Goal: Task Accomplishment & Management: Complete application form

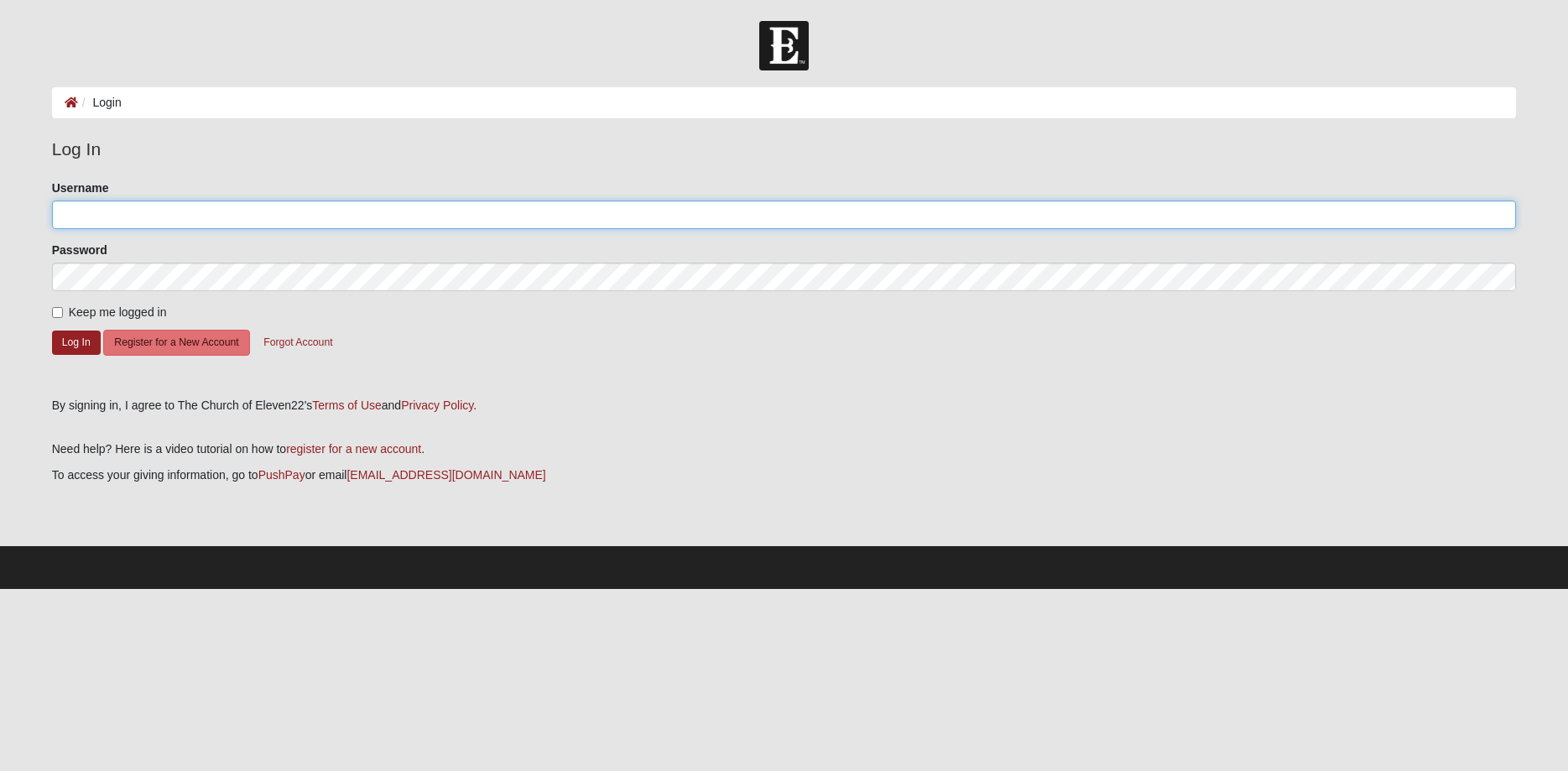
click at [461, 219] on input "Username" at bounding box center [784, 215] width 1465 height 29
type input "tbtremble"
click at [183, 336] on button "Register for a New Account" at bounding box center [176, 342] width 146 height 26
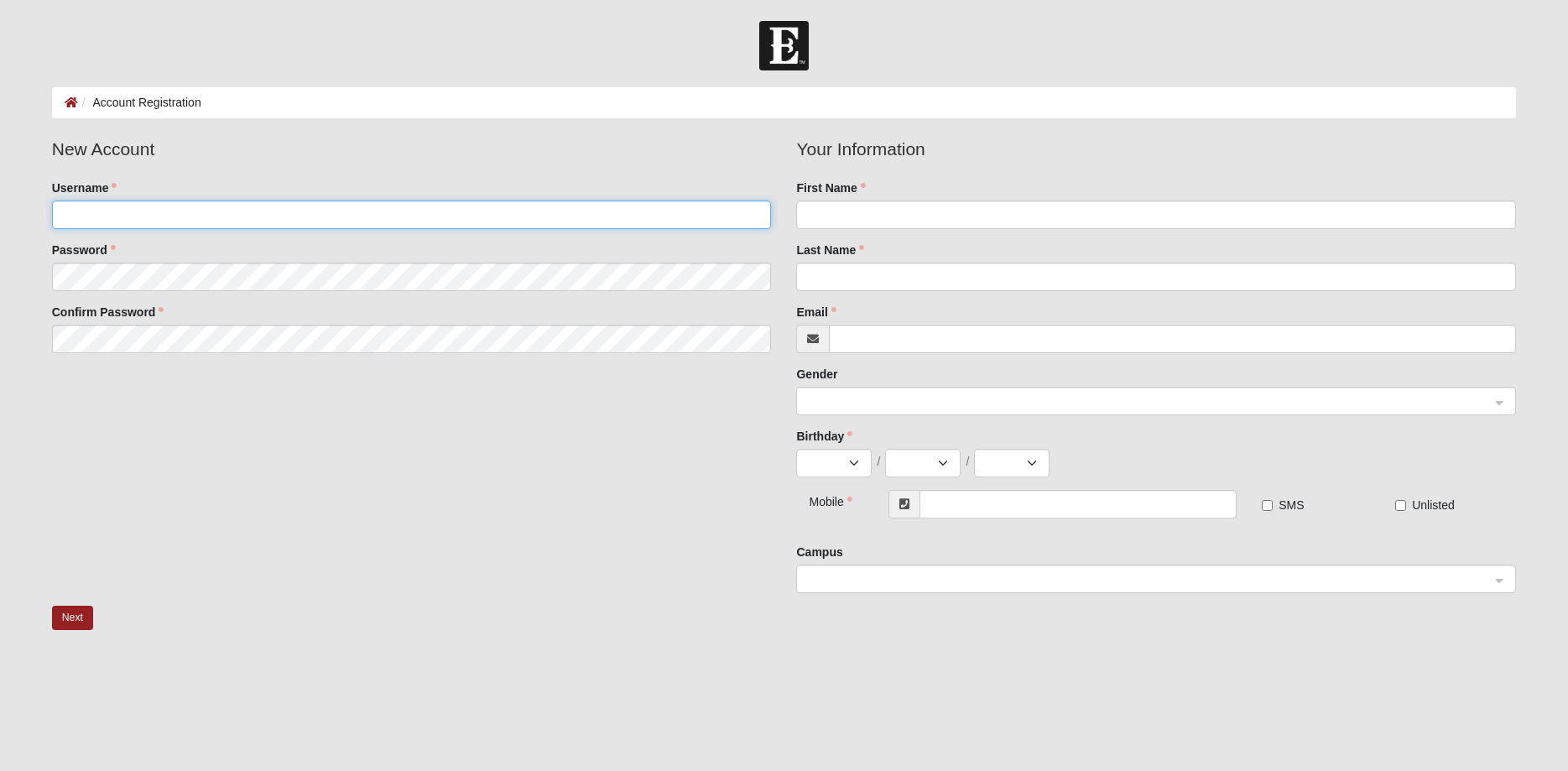
click at [266, 212] on input "Username" at bounding box center [411, 215] width 720 height 29
type input "tbtremble"
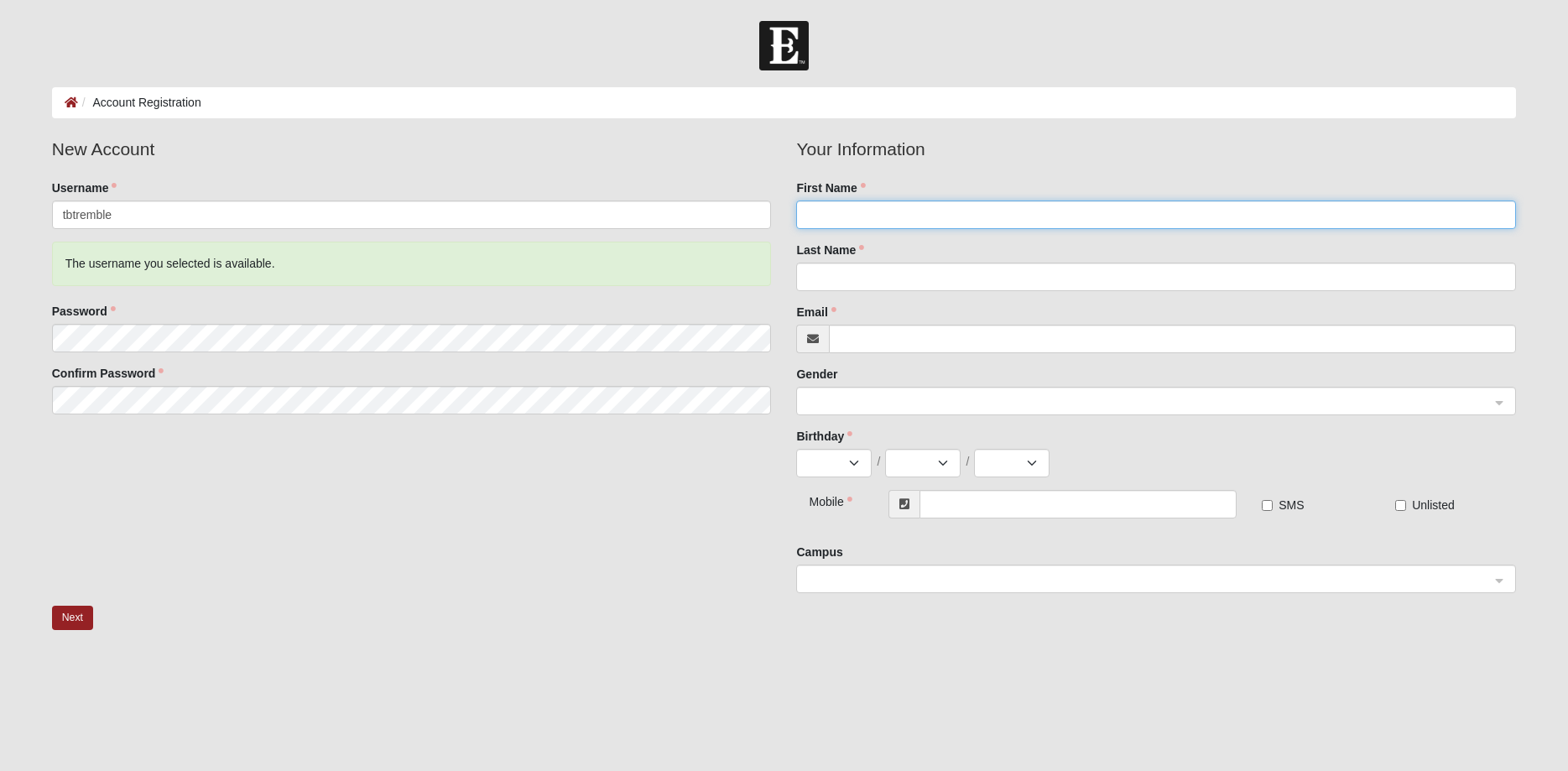
click at [1042, 219] on input "First Name" at bounding box center [1156, 215] width 720 height 29
type input "BRIANA"
type input "TREMBLE"
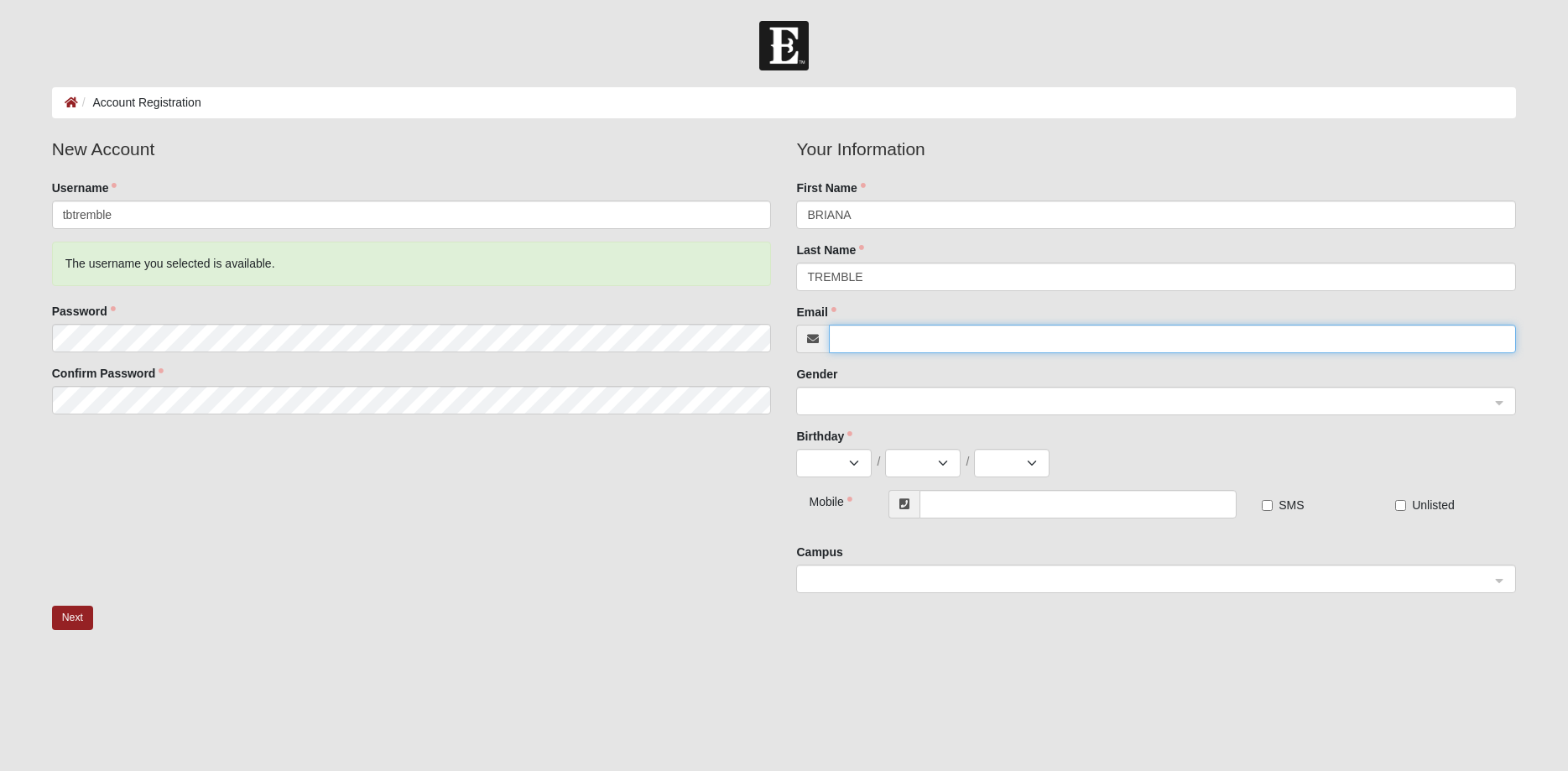
type input "[EMAIL_ADDRESS][DOMAIN_NAME]"
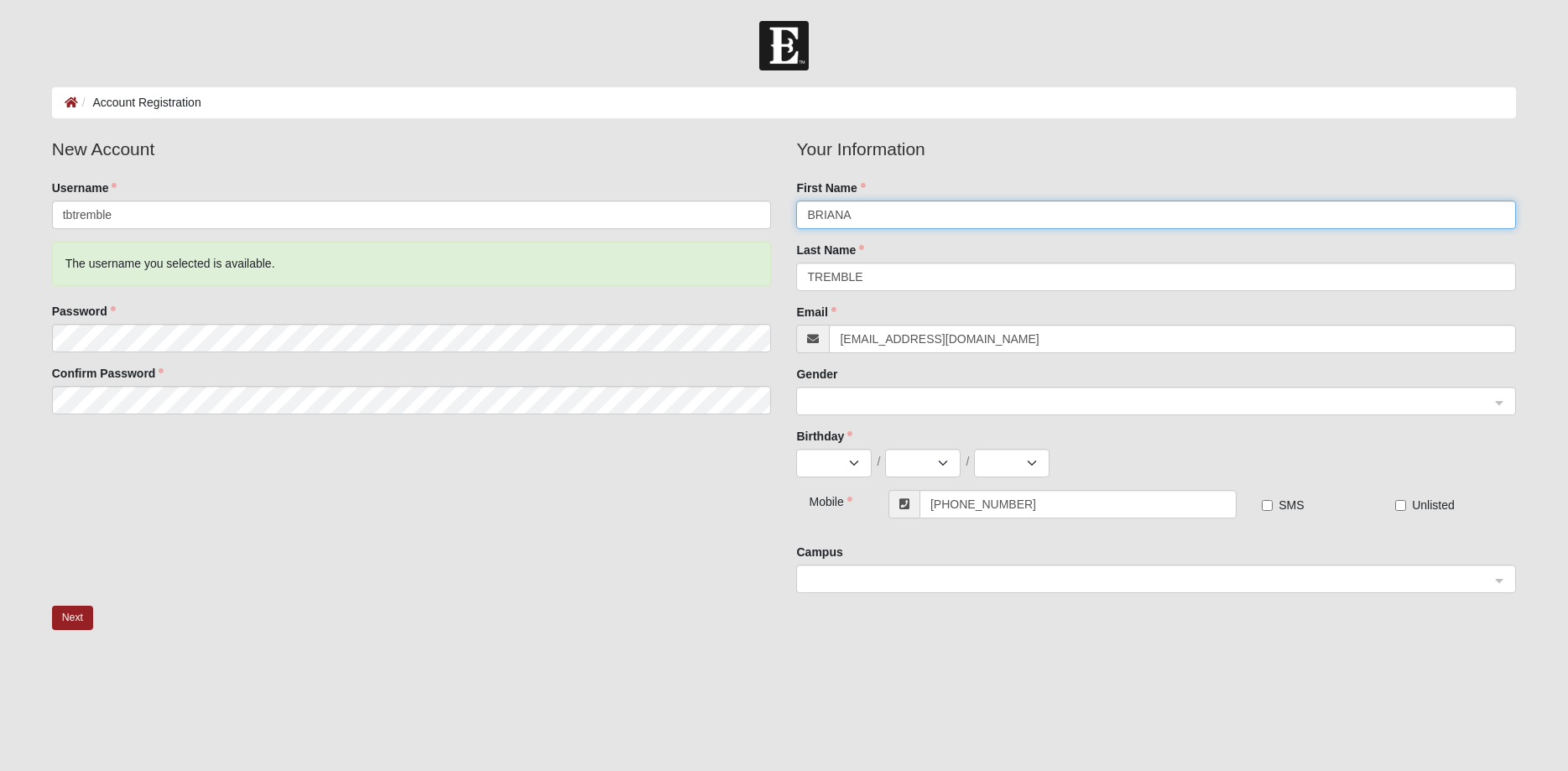
type input "[PHONE_NUMBER]"
click at [893, 403] on span at bounding box center [1148, 402] width 683 height 19
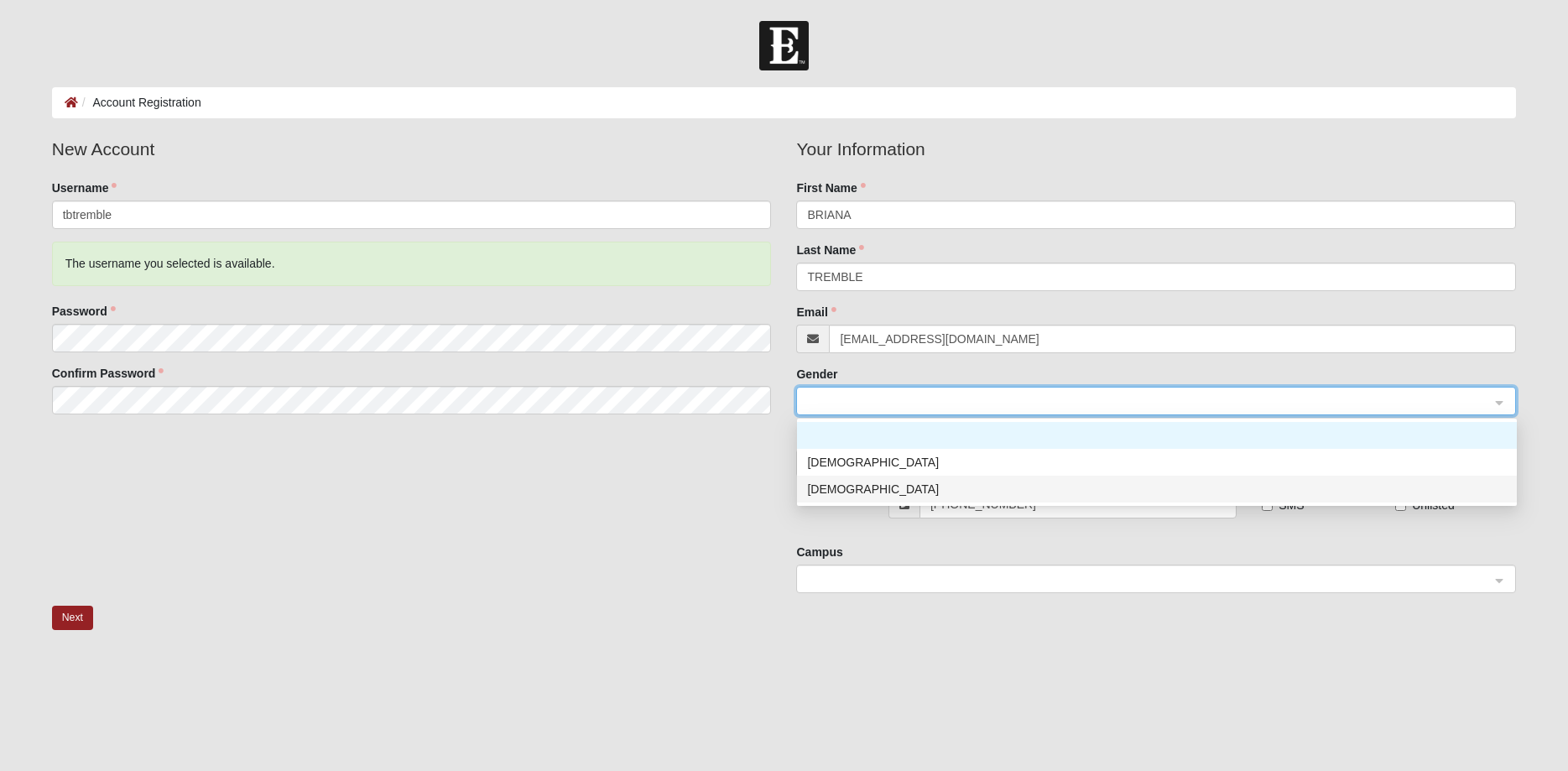
click at [854, 486] on div "[DEMOGRAPHIC_DATA]" at bounding box center [1157, 489] width 700 height 19
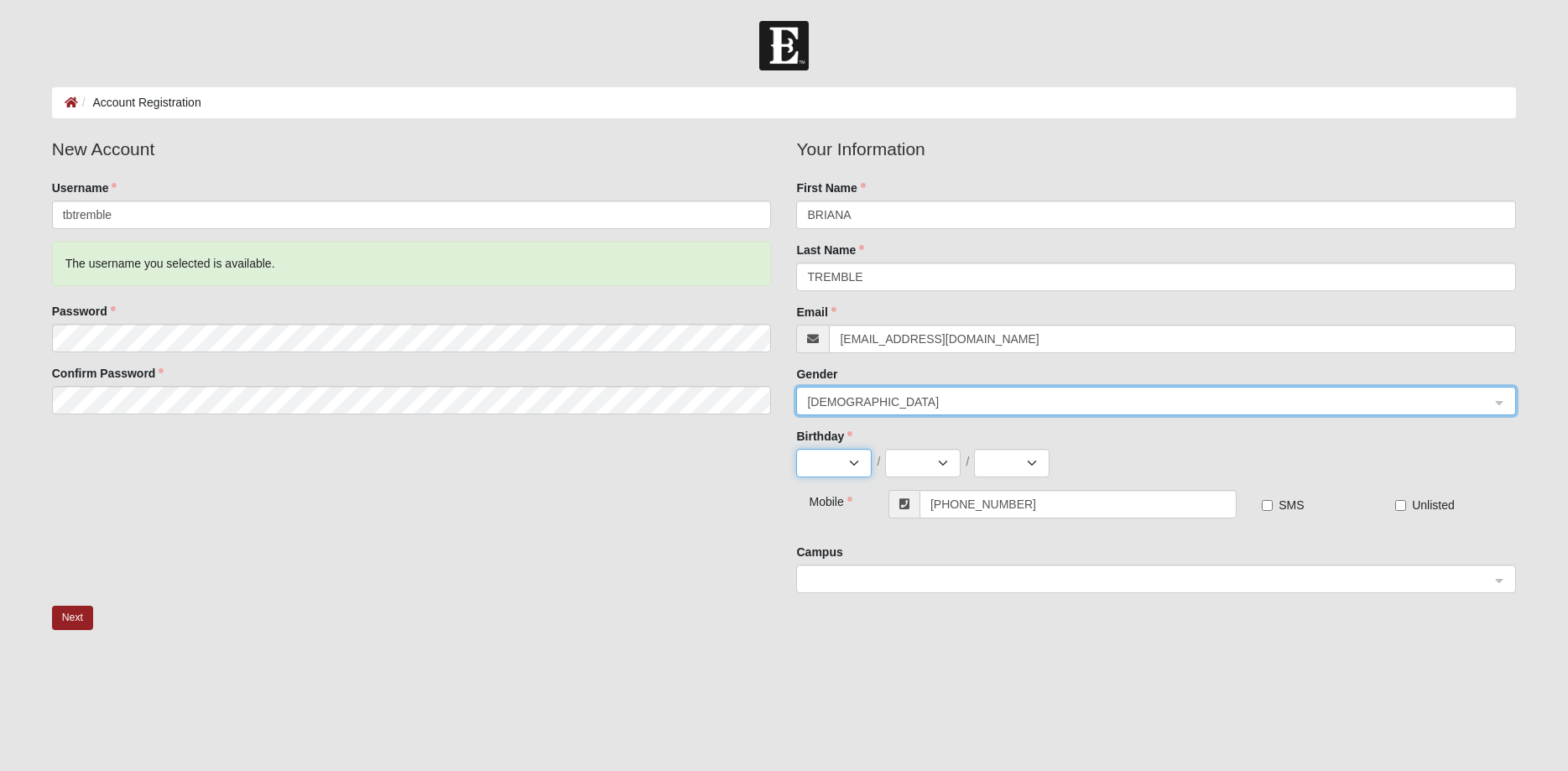
click at [796, 449] on select "Jan Feb Mar Apr May Jun Jul Aug Sep Oct Nov Dec" at bounding box center [833, 463] width 75 height 29
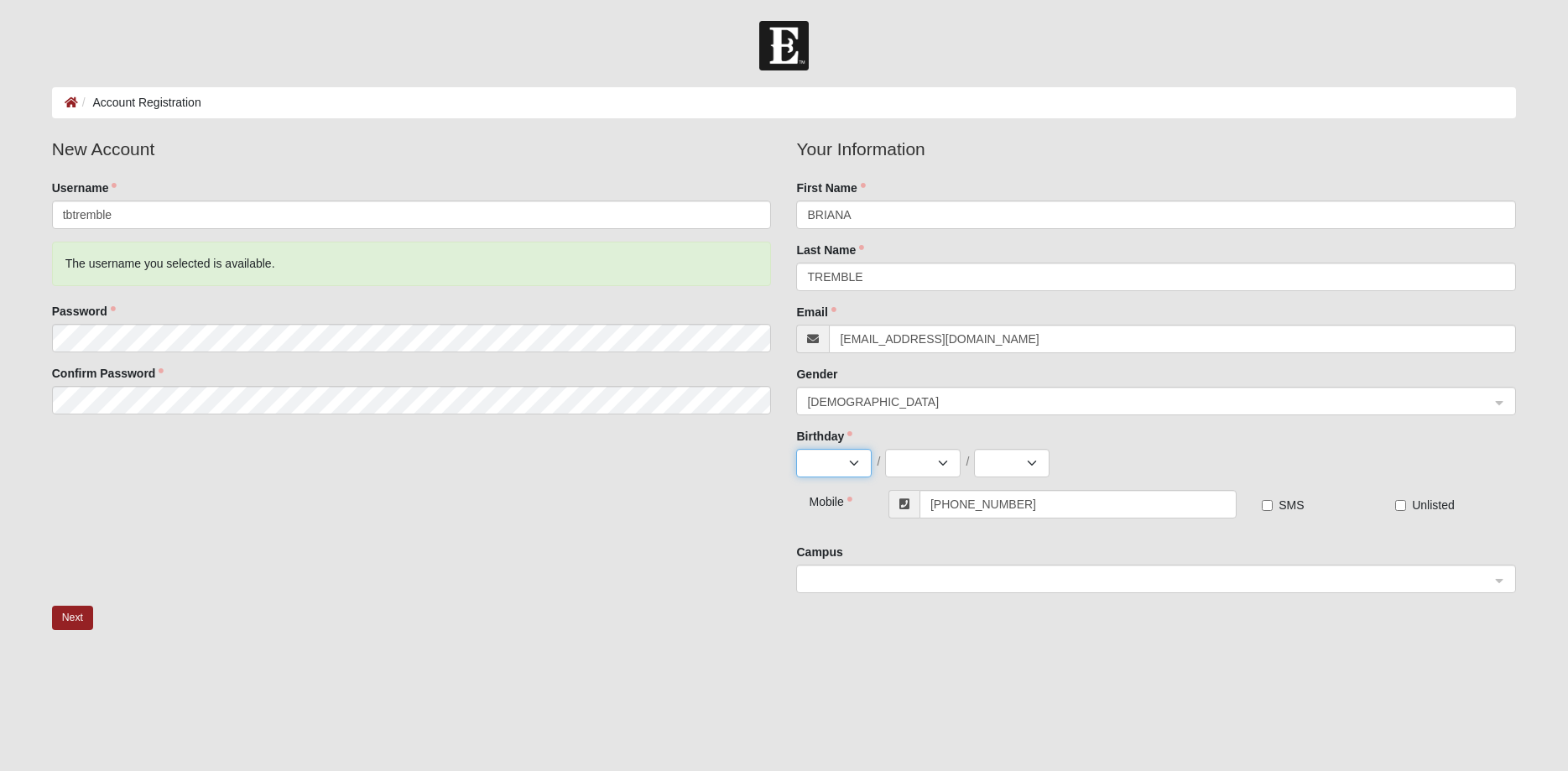
select select "10"
click option "Oct" at bounding box center [0, 0] width 0 height 0
click at [886, 449] on select "1 2 3 4 5 6 7 8 9 10 11 12 13 14 15 16 17 18 19 20 21 22 23 24 25 26 27 28 29 3…" at bounding box center [923, 463] width 75 height 29
click option "16" at bounding box center [0, 0] width 0 height 0
click at [974, 449] on select "2025 2024 2023 2022 2021 2020 2019 2018 2017 2016 2015 2014 2013 2012 2011 2010…" at bounding box center [1012, 463] width 75 height 29
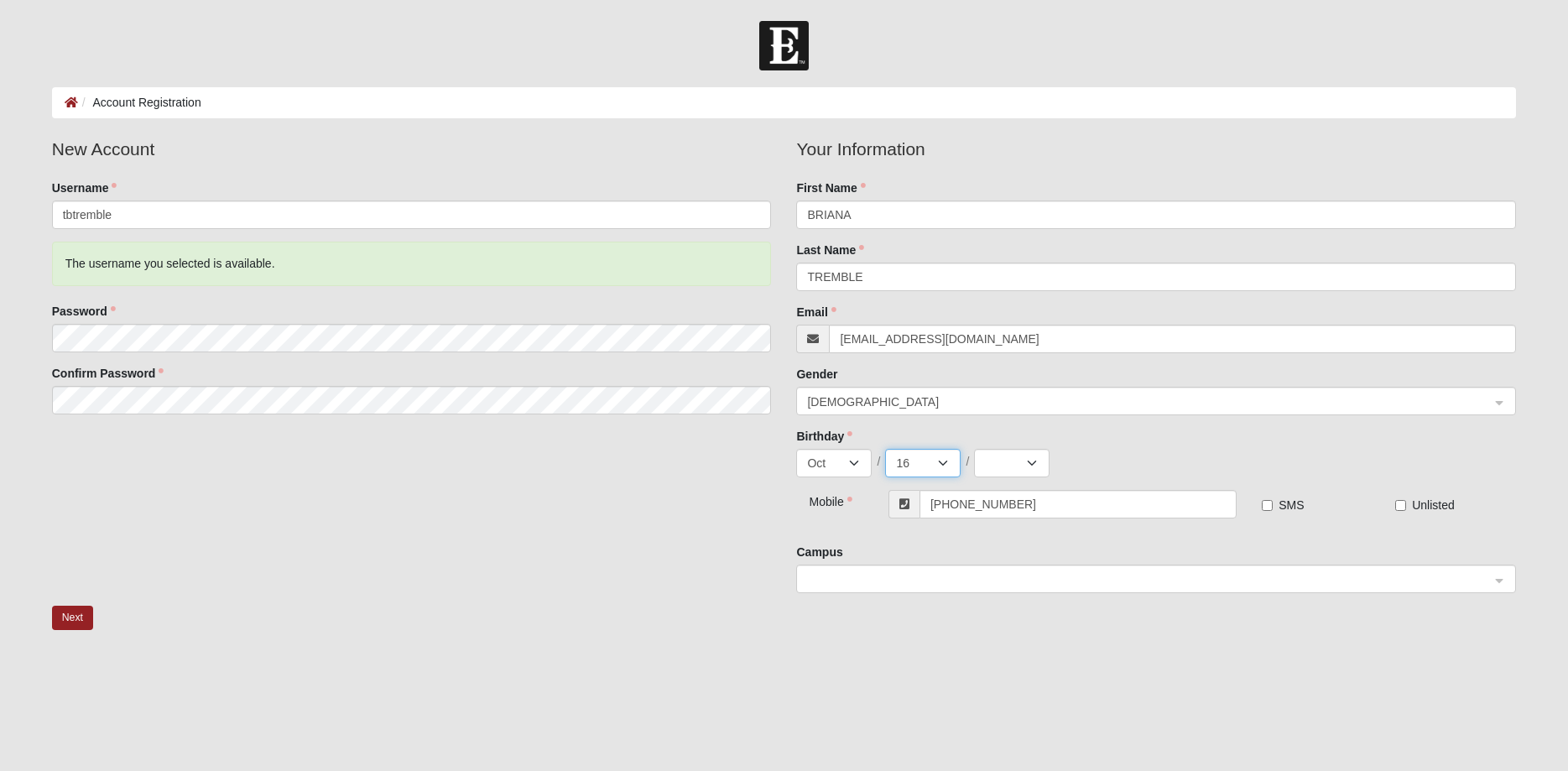
click at [886, 449] on select "1 2 3 4 5 6 7 8 9 10 11 12 13 14 15 16 17 18 19 20 21 22 23 24 25 26 27 28 29 3…" at bounding box center [923, 463] width 75 height 29
select select "17"
click option "17" at bounding box center [0, 0] width 0 height 0
click at [974, 449] on select "2025 2024 2023 2022 2021 2020 2019 2018 2017 2016 2015 2014 2013 2012 2011 2010…" at bounding box center [1012, 463] width 75 height 29
select select "1966"
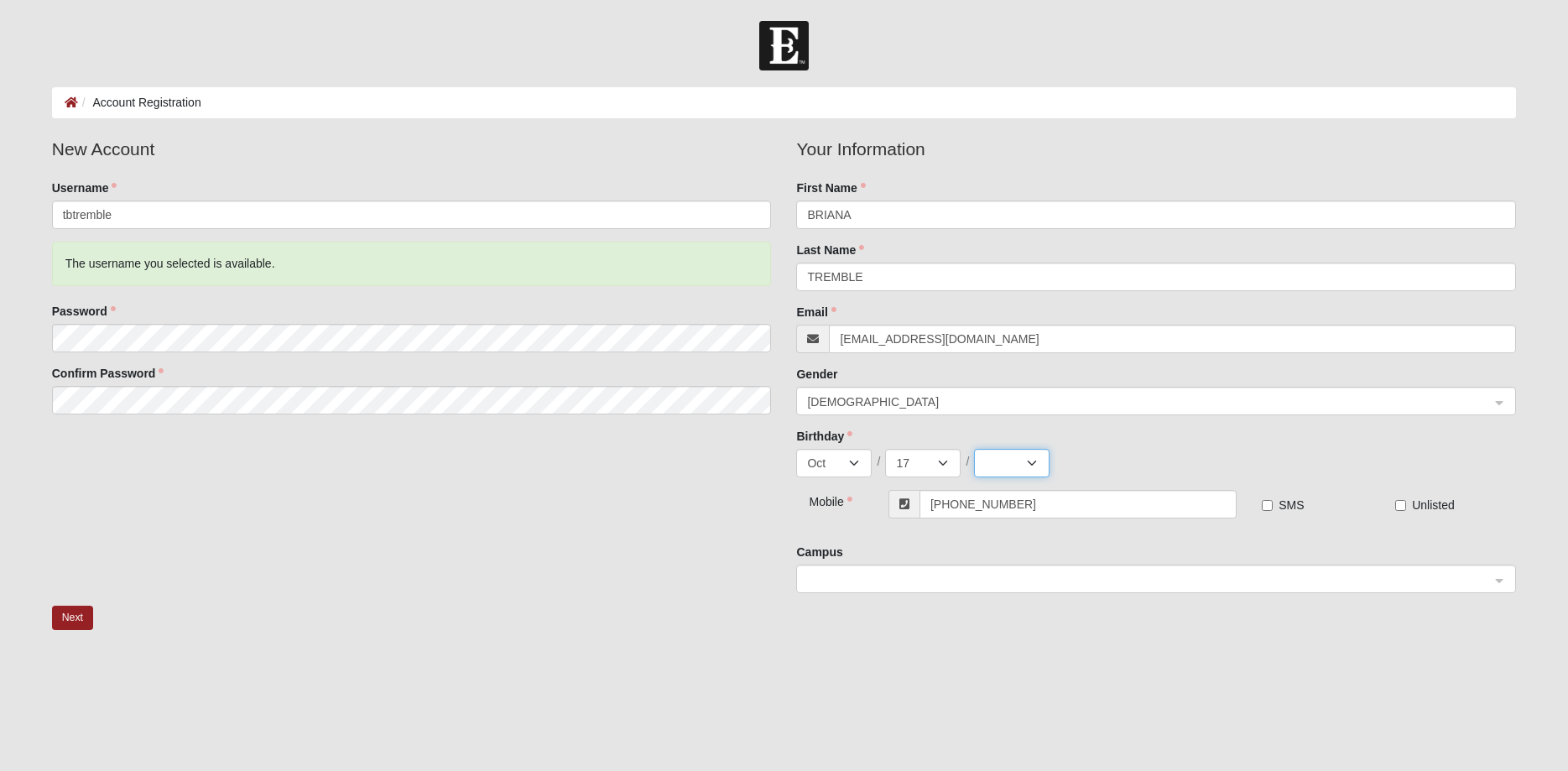
click option "1966" at bounding box center [0, 0] width 0 height 0
click at [877, 575] on span at bounding box center [1148, 580] width 683 height 19
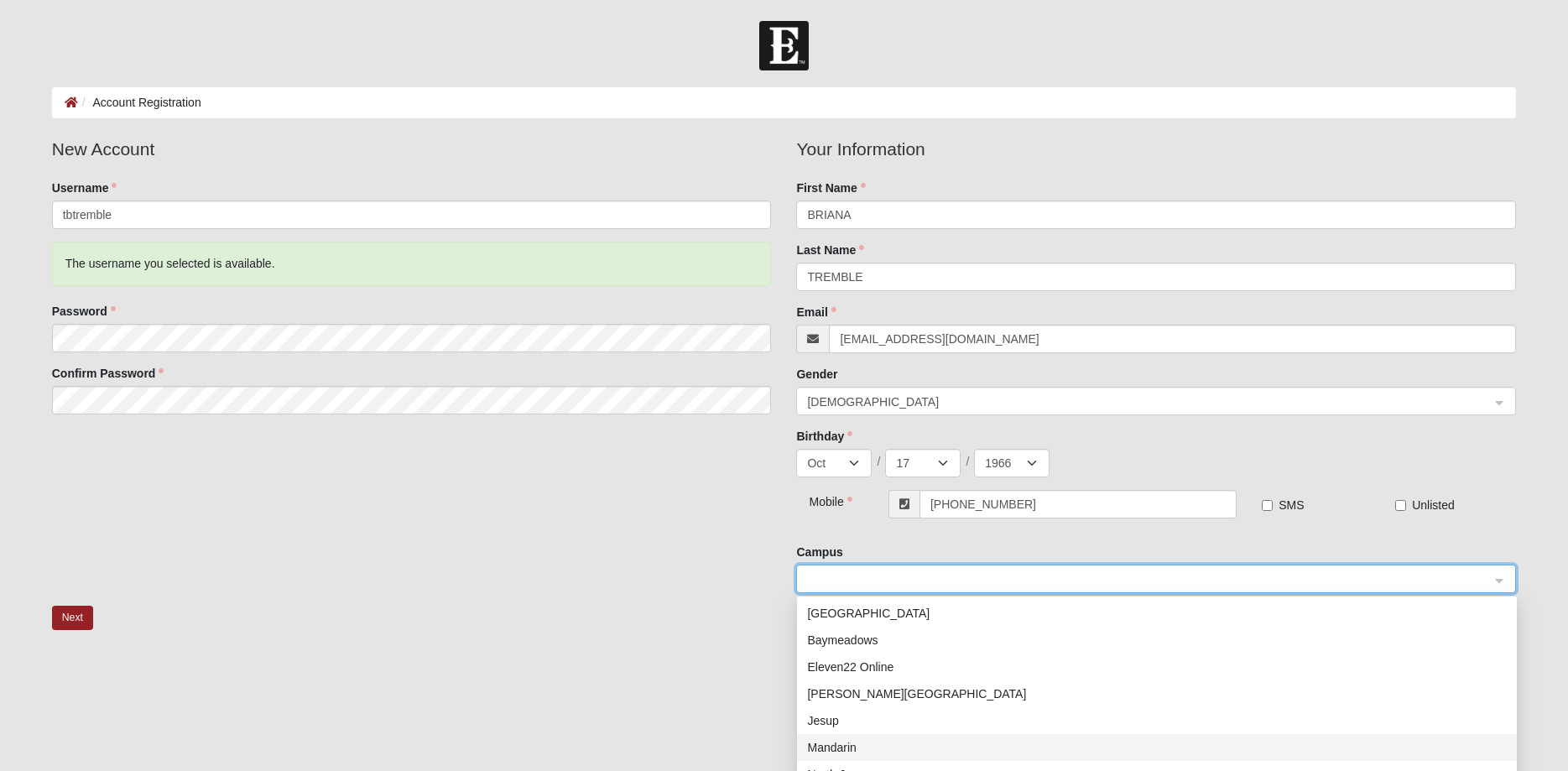
click at [842, 746] on div "Mandarin" at bounding box center [1157, 747] width 700 height 19
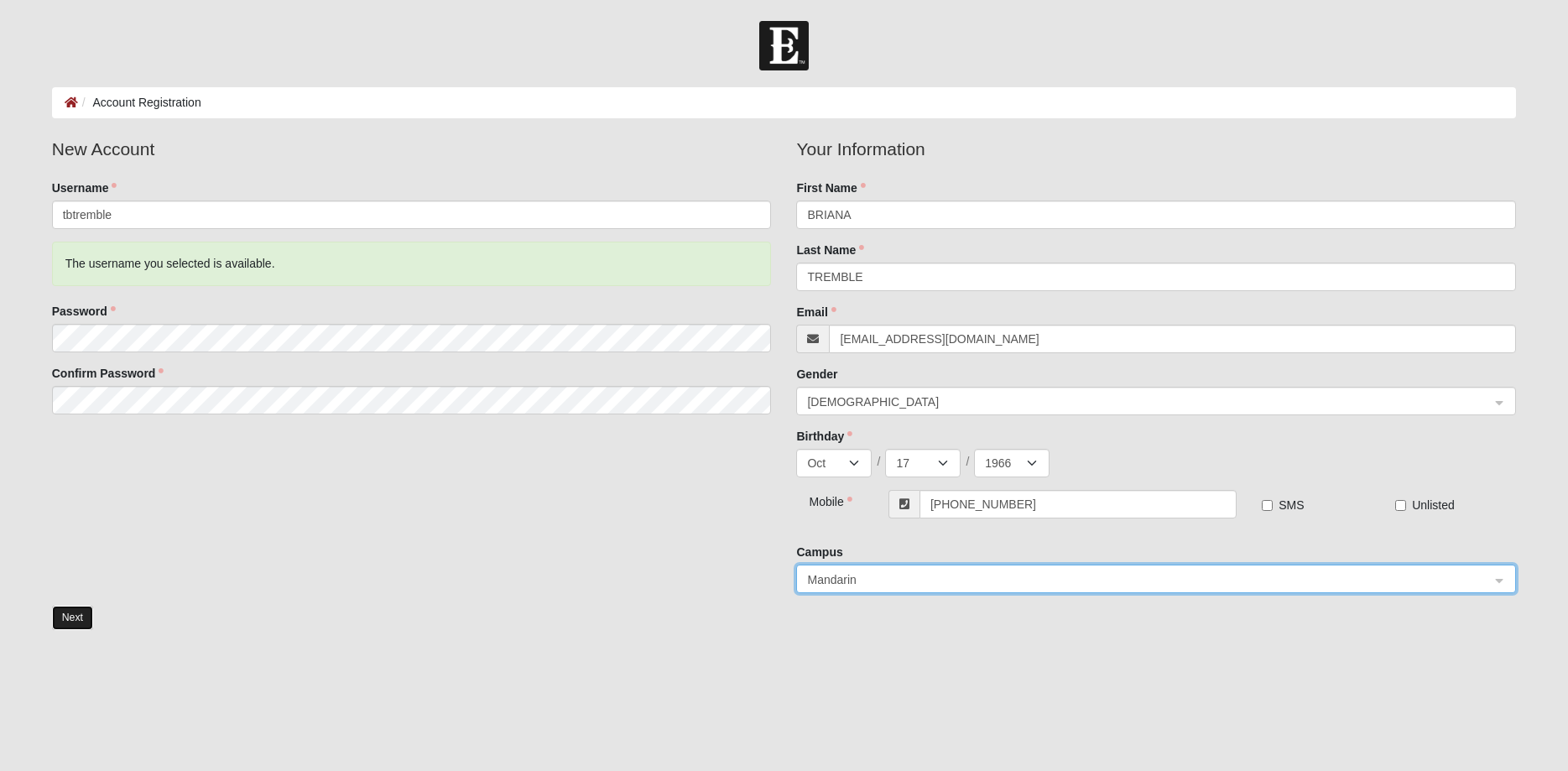
click at [66, 616] on button "Next" at bounding box center [72, 618] width 41 height 25
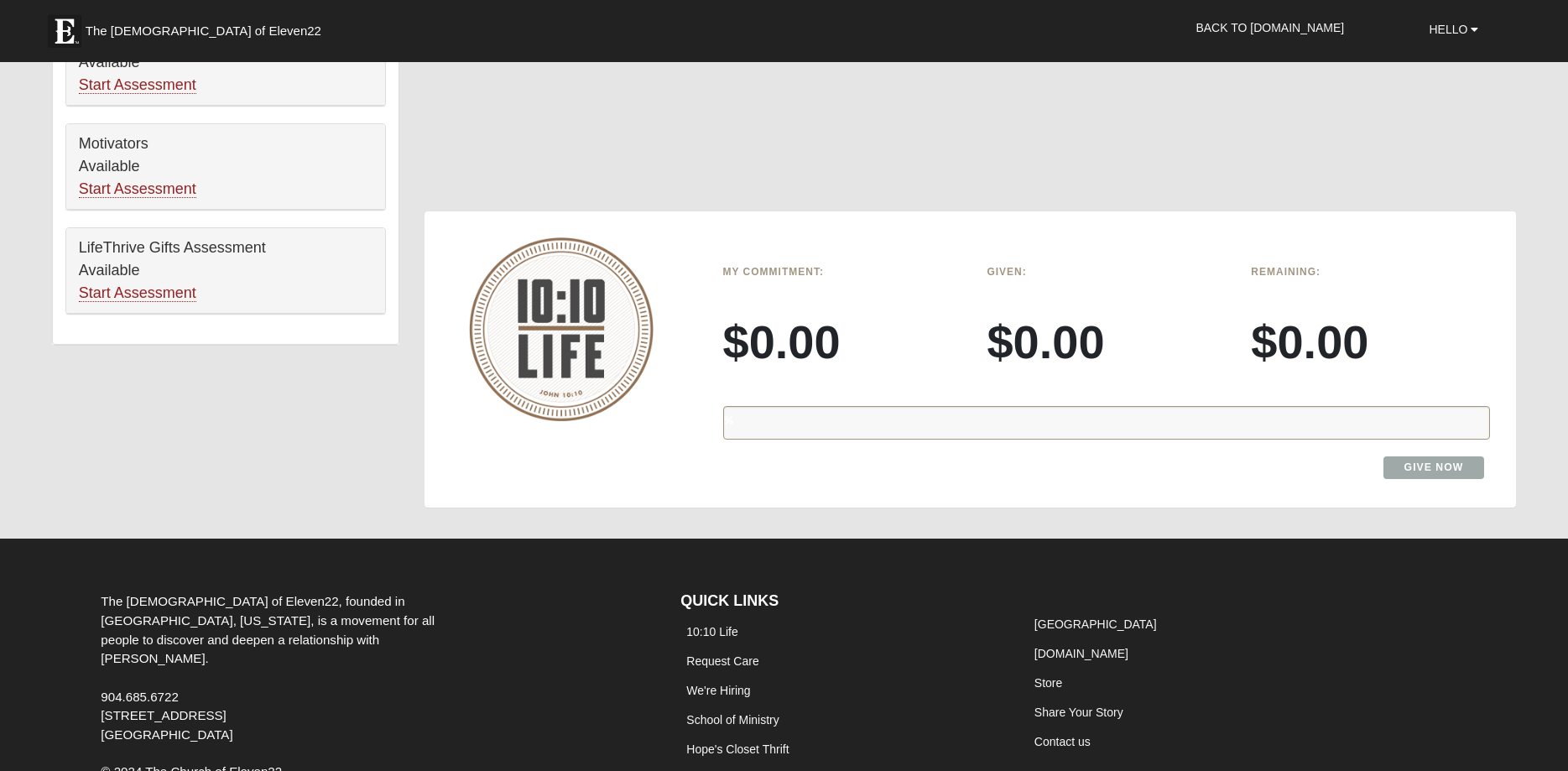
scroll to position [1027, 0]
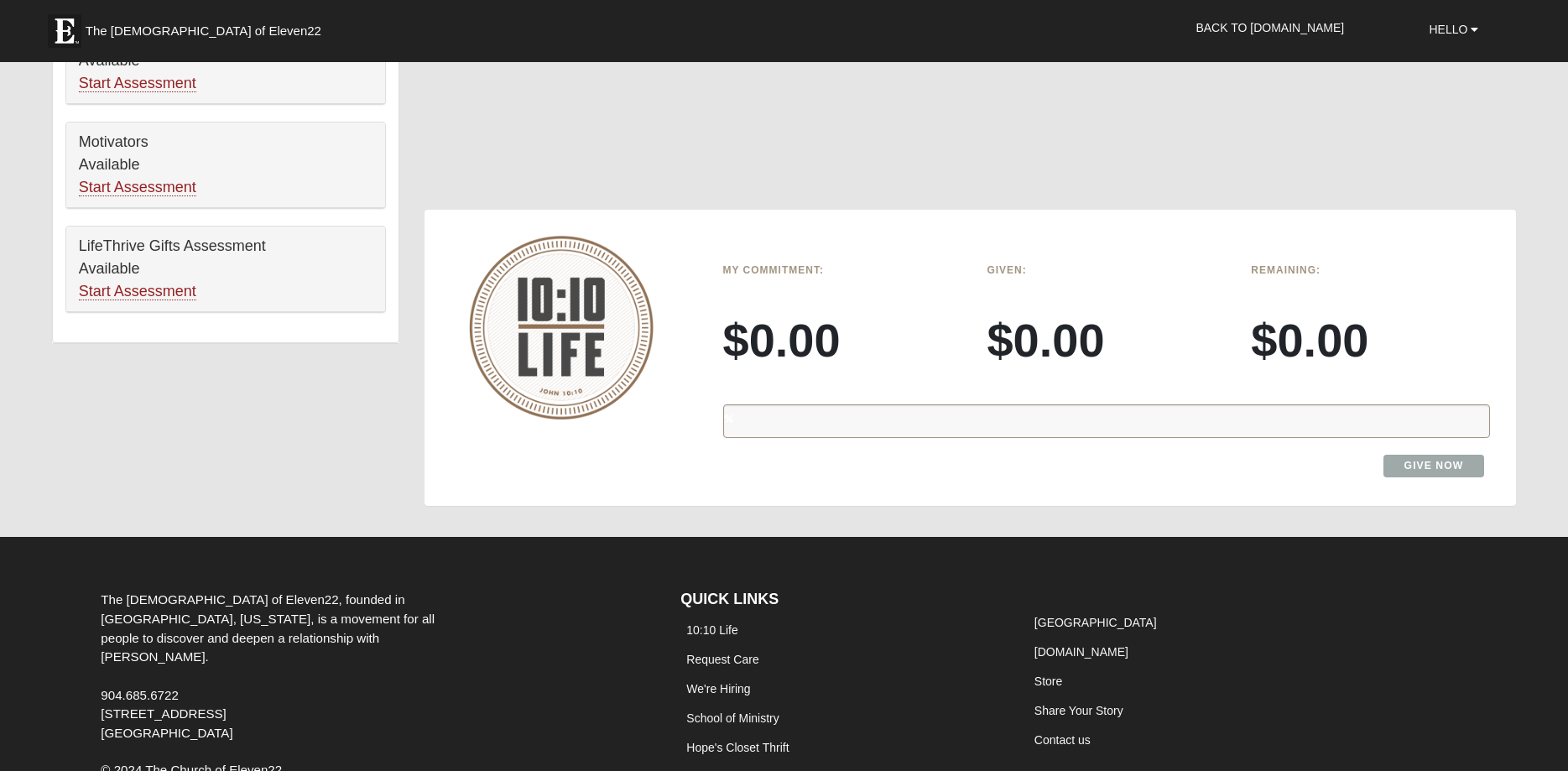
click at [836, 420] on div "%" at bounding box center [1107, 421] width 768 height 34
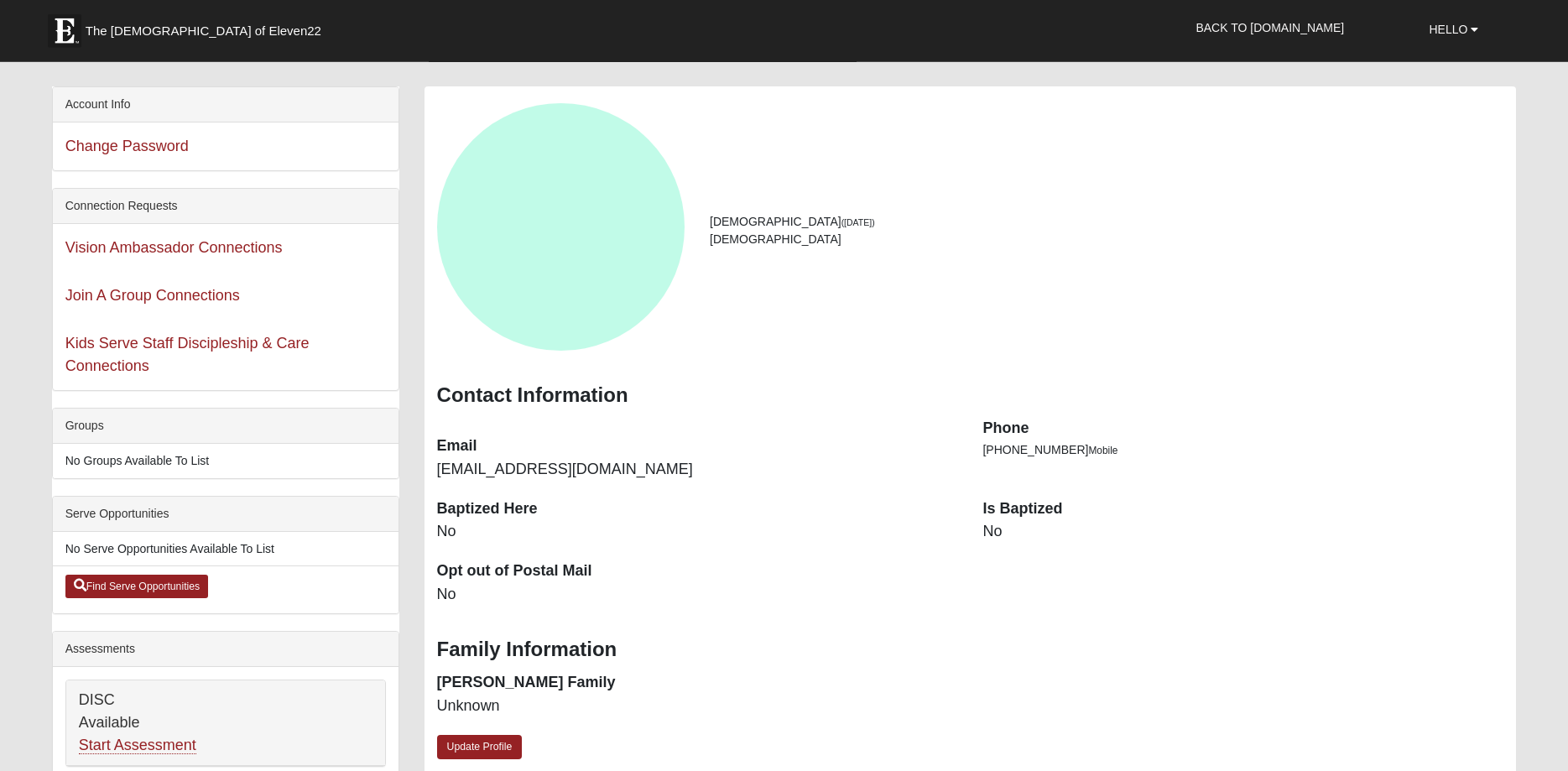
scroll to position [0, 0]
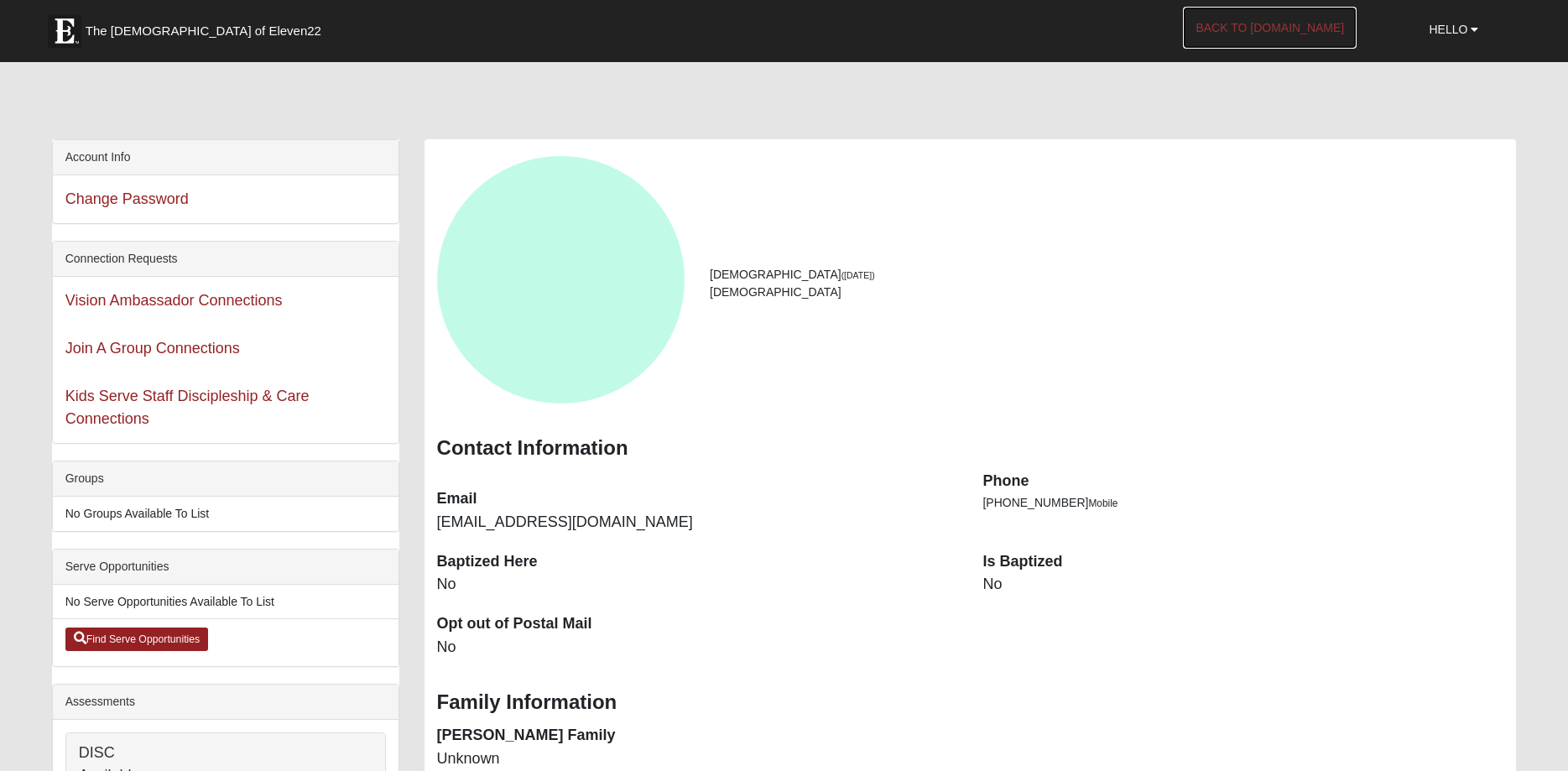
click at [1274, 31] on link "Back to [DOMAIN_NAME]" at bounding box center [1269, 28] width 174 height 42
click at [121, 27] on span "The [DEMOGRAPHIC_DATA] of Eleven22" at bounding box center [203, 31] width 235 height 17
